Goal: Check status: Check status

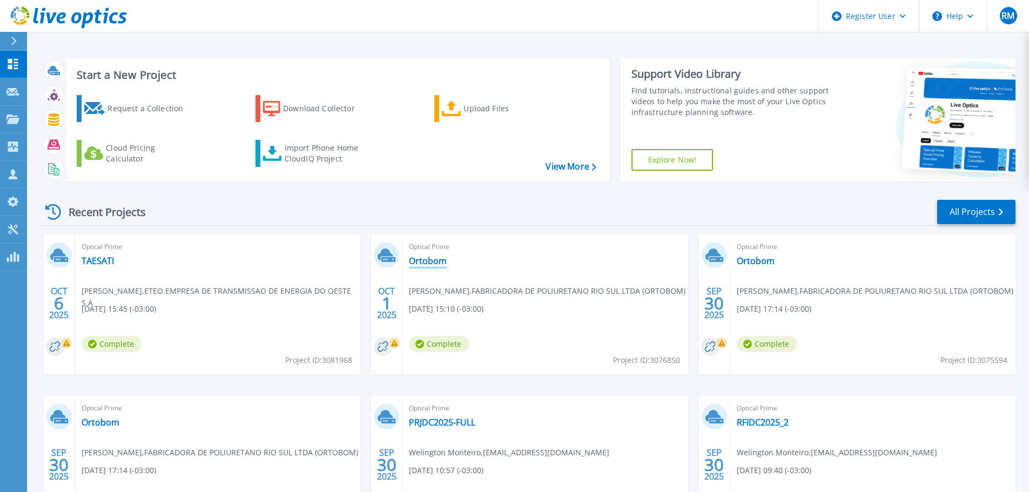
click at [432, 263] on link "Ortobom" at bounding box center [428, 260] width 38 height 11
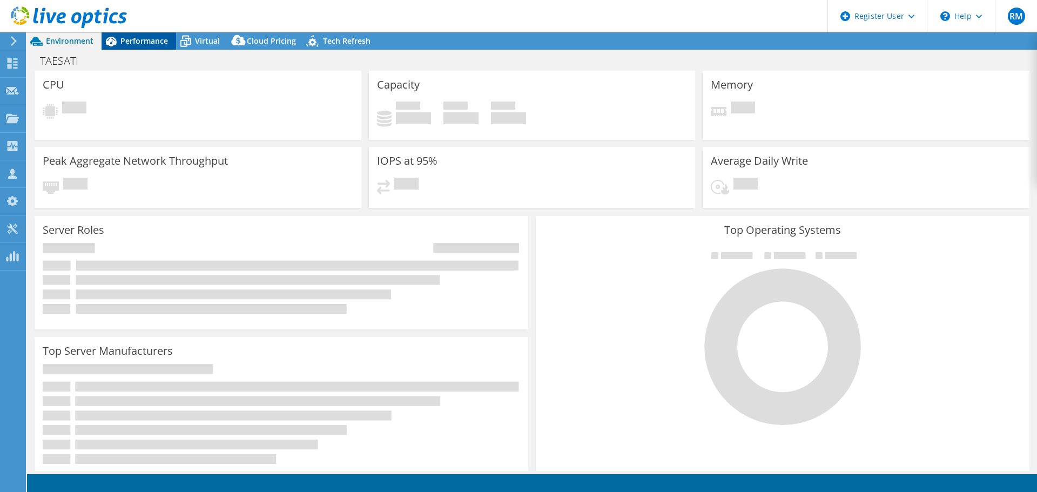
select select "USD"
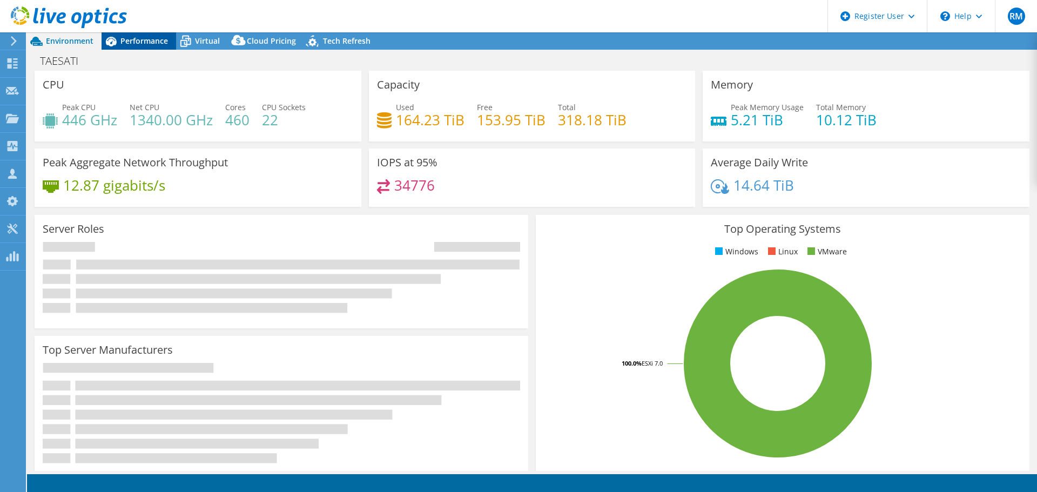
click at [147, 38] on span "Performance" at bounding box center [144, 41] width 48 height 10
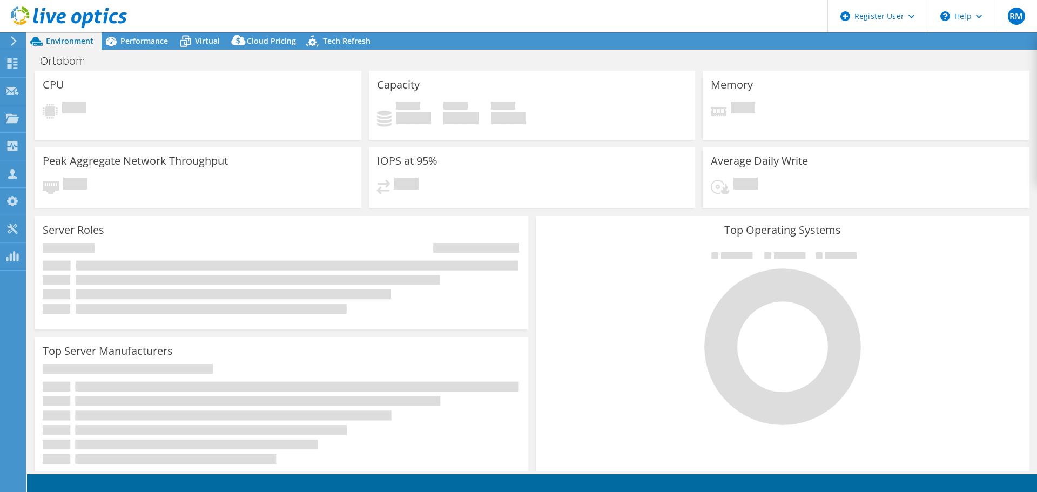
select select "USD"
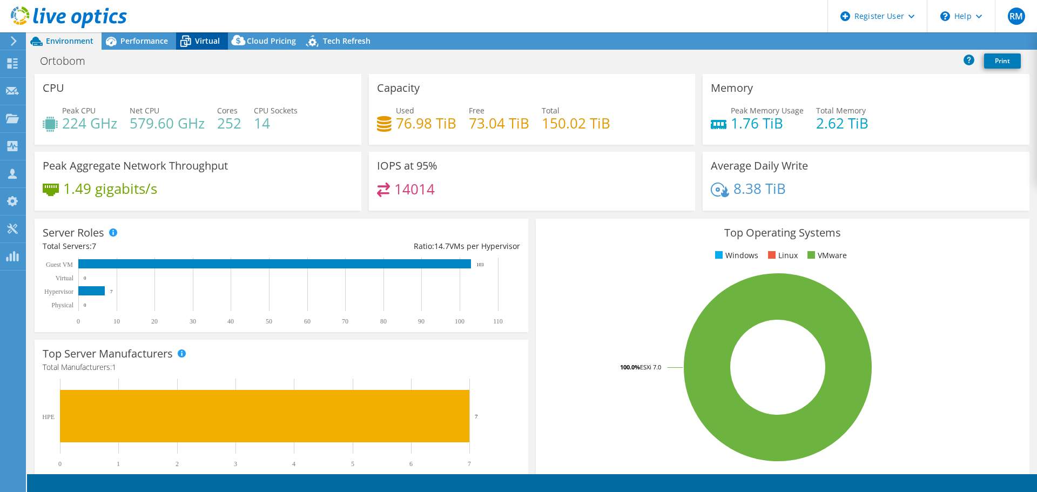
click at [183, 37] on icon at bounding box center [185, 41] width 19 height 19
